Goal: Transaction & Acquisition: Download file/media

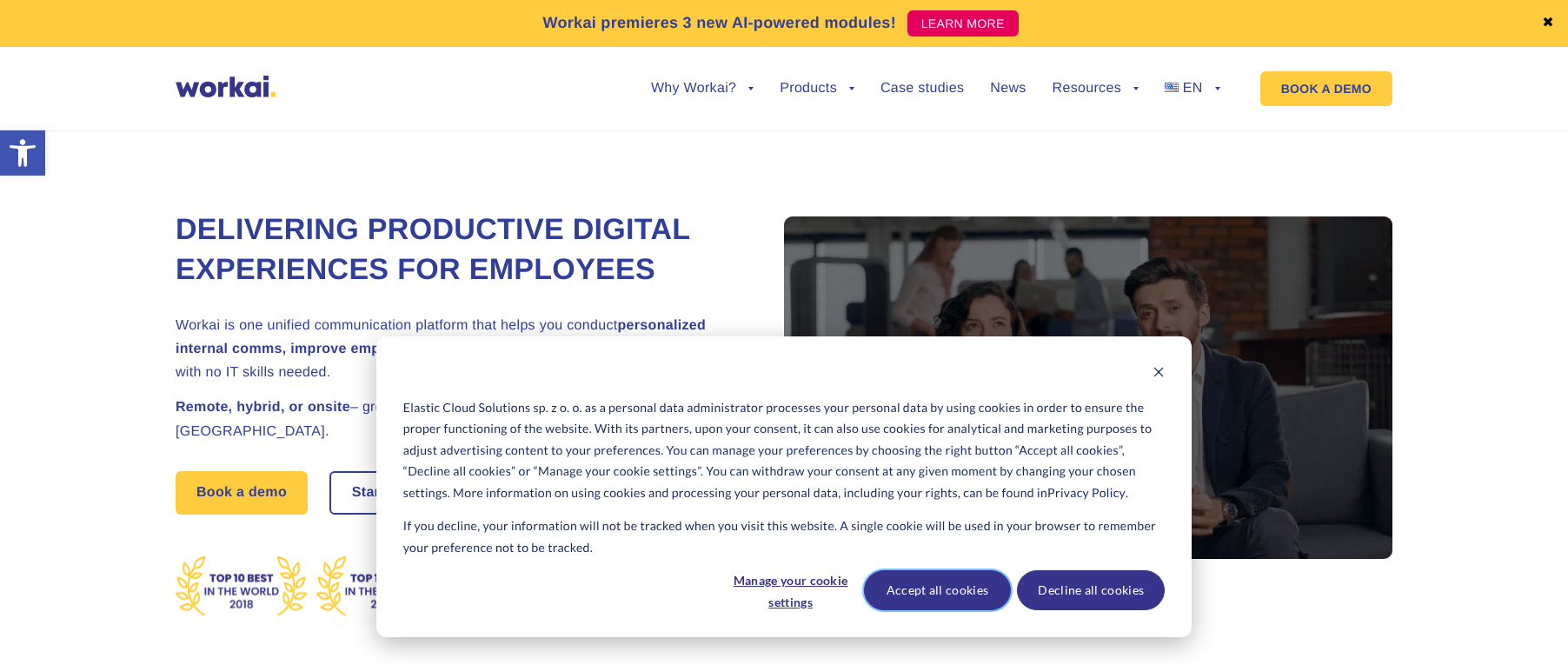
click at [954, 592] on button "Accept all cookies" at bounding box center [938, 590] width 147 height 40
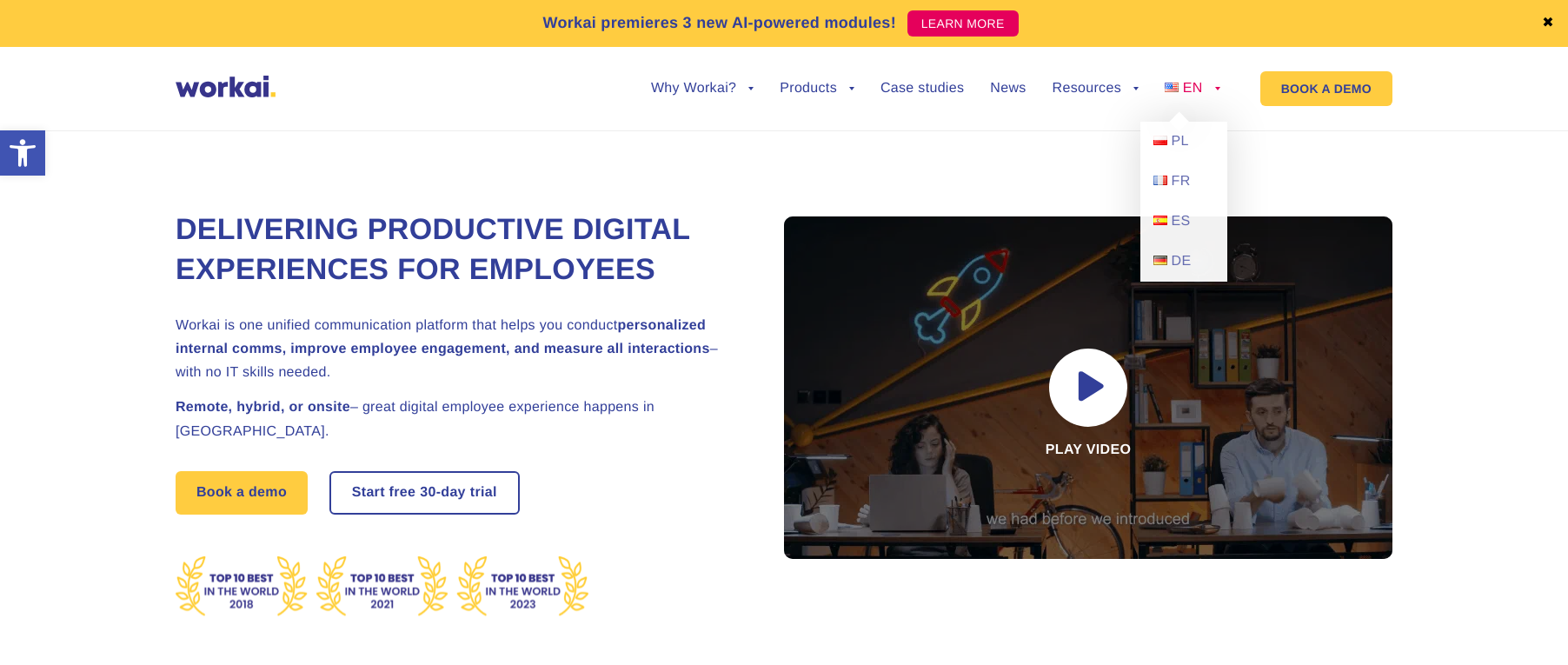
click at [1215, 97] on li "EN back PL FR ES DE" at bounding box center [1192, 102] width 55 height 40
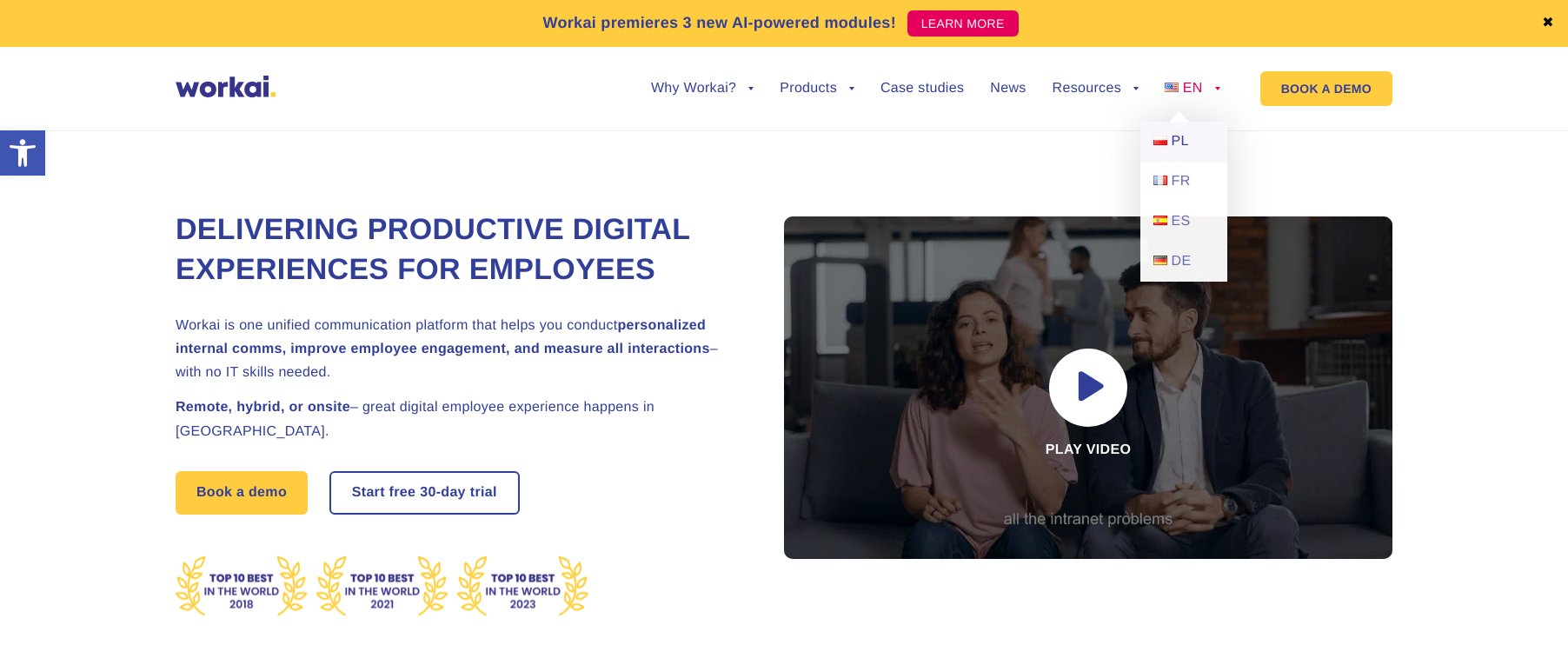
click at [1171, 141] on link "PL" at bounding box center [1183, 142] width 87 height 40
